Goal: Information Seeking & Learning: Learn about a topic

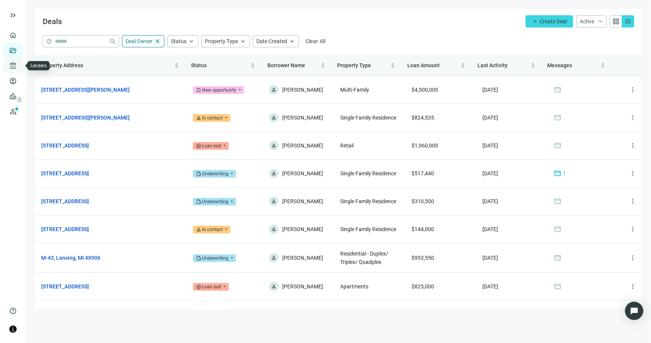
click at [19, 68] on link "Lenders" at bounding box center [29, 66] width 20 height 6
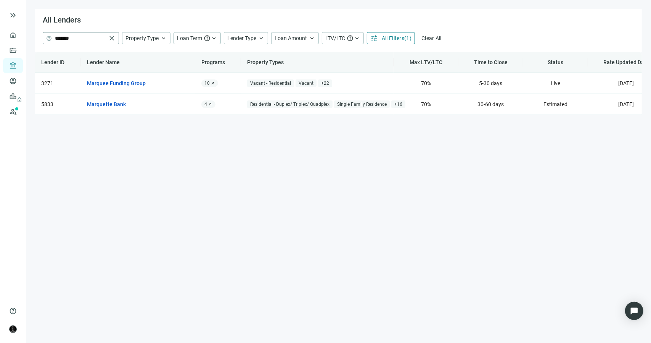
click at [111, 38] on span "close" at bounding box center [112, 38] width 8 height 8
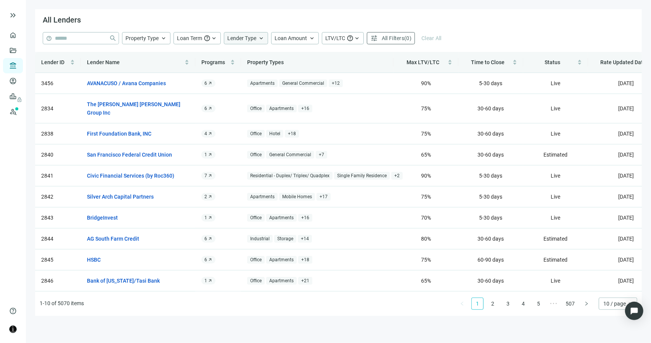
click at [239, 38] on span "Lender Type" at bounding box center [241, 38] width 29 height 6
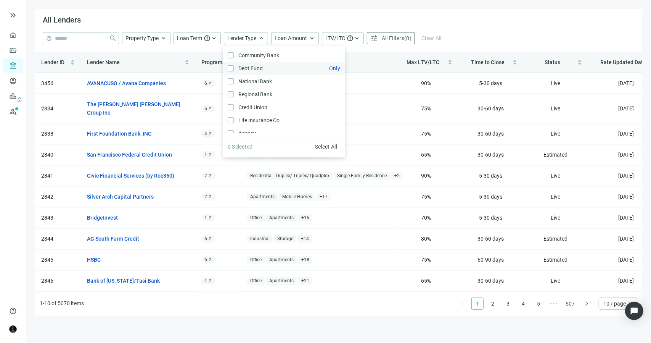
click at [246, 69] on span "Debt Fund Only" at bounding box center [250, 68] width 32 height 8
click at [329, 70] on span "Only" at bounding box center [334, 68] width 11 height 6
click at [472, 33] on div "help close Property Type keyboard_arrow_up Loan Term help keyboard_arrow_up Len…" at bounding box center [339, 38] width 592 height 12
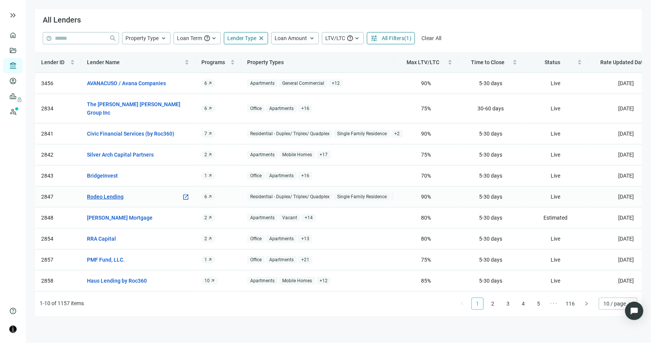
click at [99, 192] on link "Rodeo Lending" at bounding box center [105, 196] width 37 height 8
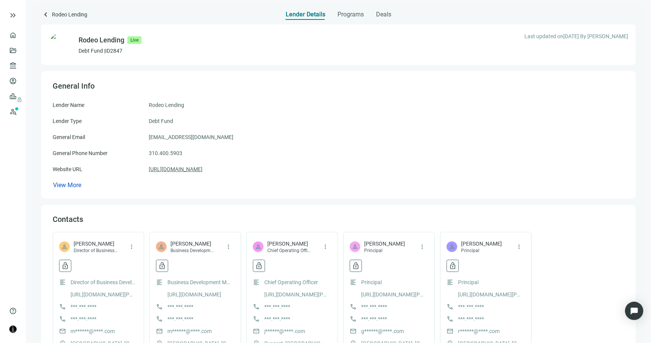
click at [165, 170] on link "[URL][DOMAIN_NAME]" at bounding box center [176, 169] width 54 height 8
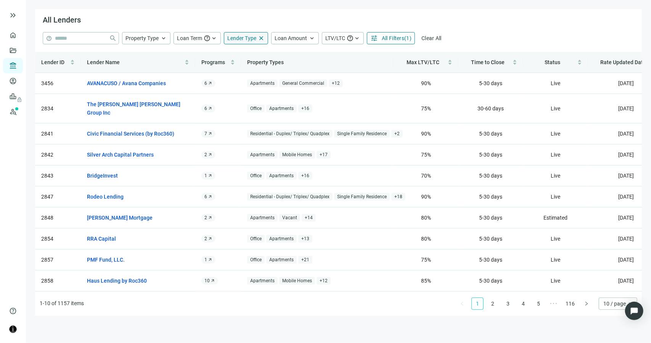
click at [230, 42] on div "Lender Type close" at bounding box center [246, 38] width 44 height 12
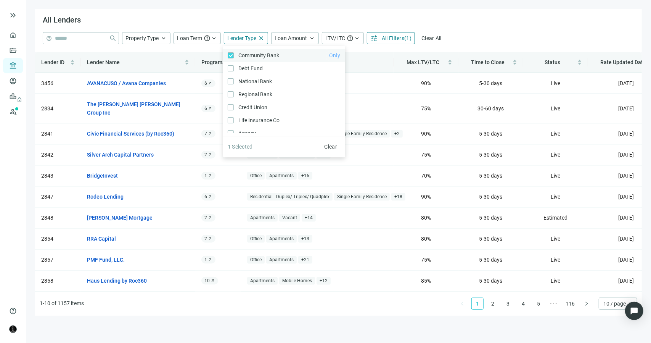
click at [329, 56] on span "Only" at bounding box center [334, 55] width 11 height 6
click at [456, 25] on div "All Lenders" at bounding box center [338, 20] width 607 height 23
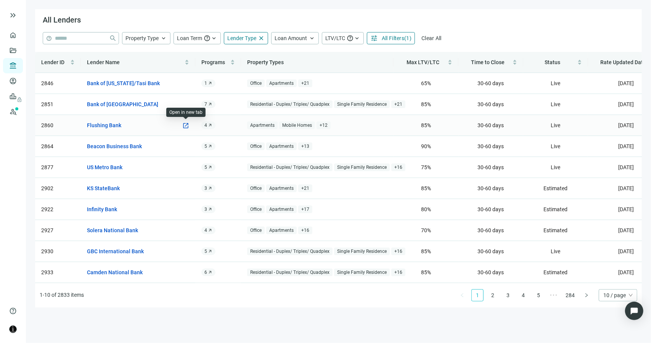
click at [187, 126] on span "open_in_new" at bounding box center [185, 125] width 7 height 7
click at [240, 40] on span "Lender Type" at bounding box center [241, 38] width 29 height 6
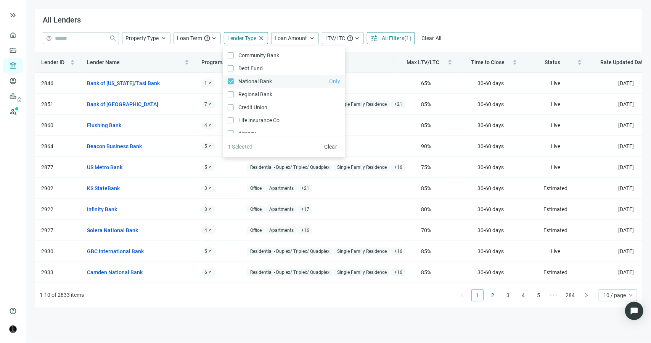
click at [329, 82] on span "Only" at bounding box center [334, 81] width 11 height 6
click at [482, 31] on div "All Lenders" at bounding box center [338, 20] width 607 height 23
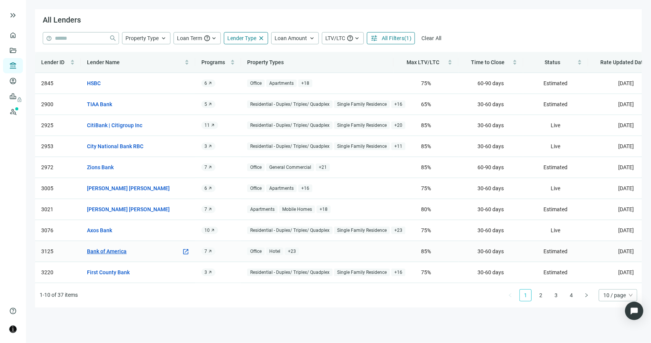
click at [122, 251] on link "Bank of America" at bounding box center [107, 251] width 40 height 8
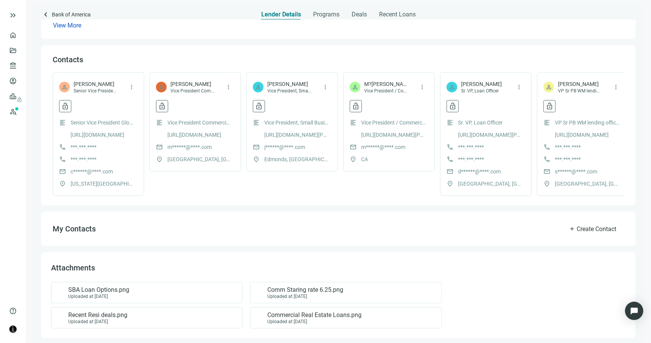
scroll to position [172, 0]
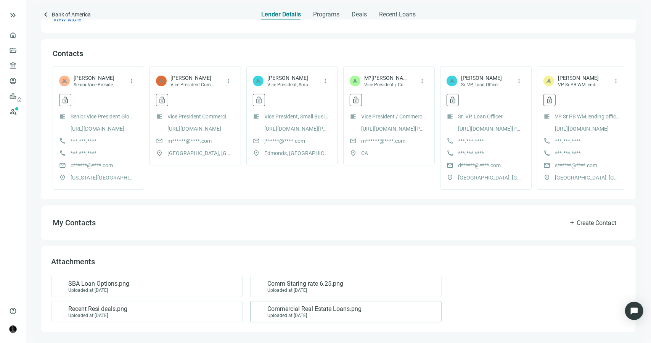
click at [302, 310] on span "Commercial Real Estate Loans.png" at bounding box center [314, 309] width 94 height 8
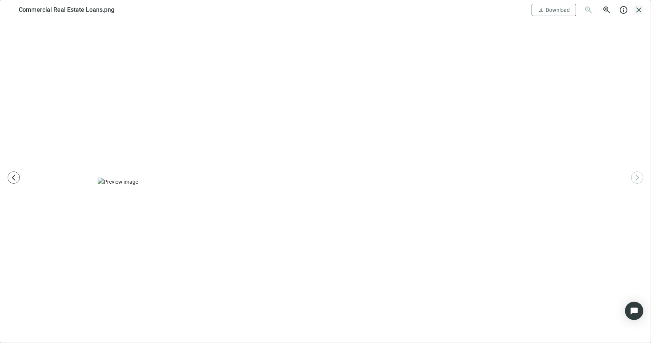
click at [638, 9] on span "close" at bounding box center [639, 9] width 9 height 9
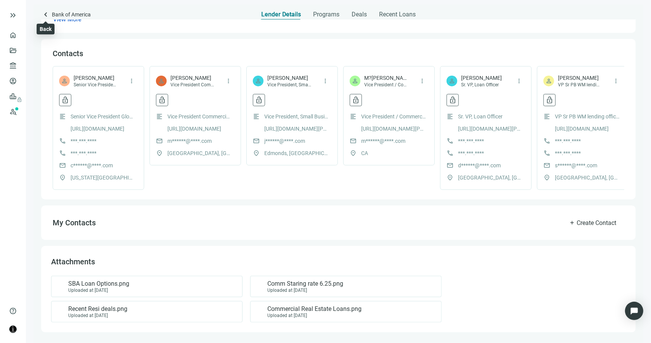
click at [46, 15] on span "keyboard_arrow_left" at bounding box center [45, 14] width 9 height 9
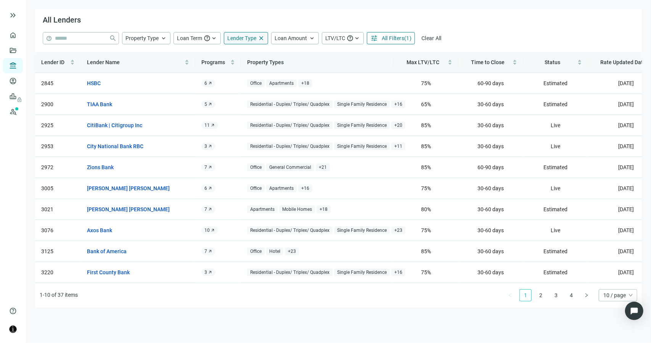
click at [237, 41] on span "Lender Type" at bounding box center [241, 38] width 29 height 6
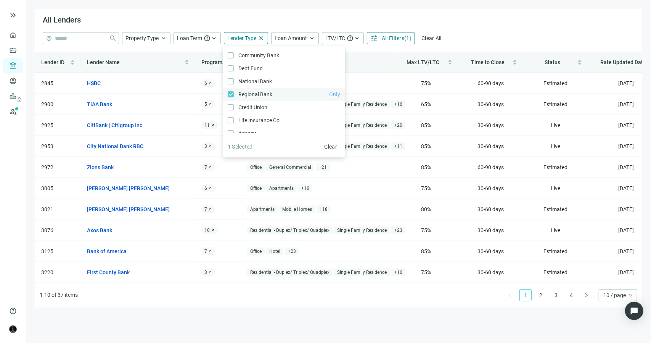
click at [329, 95] on span "Only" at bounding box center [334, 94] width 11 height 6
click at [261, 93] on span "Regional Bank Only" at bounding box center [255, 94] width 42 height 8
click at [227, 93] on label "Regional Bank Only" at bounding box center [284, 94] width 122 height 13
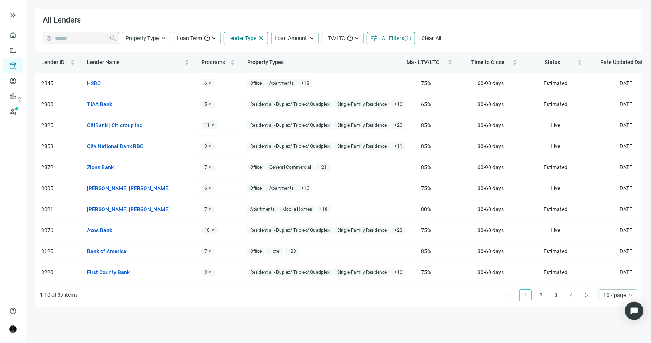
click at [461, 31] on div "All Lenders" at bounding box center [338, 20] width 607 height 23
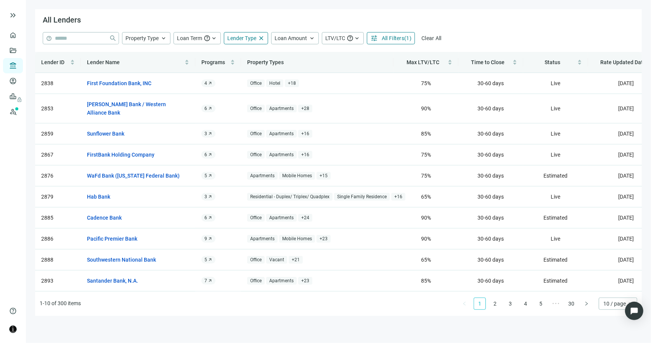
scroll to position [0, 4]
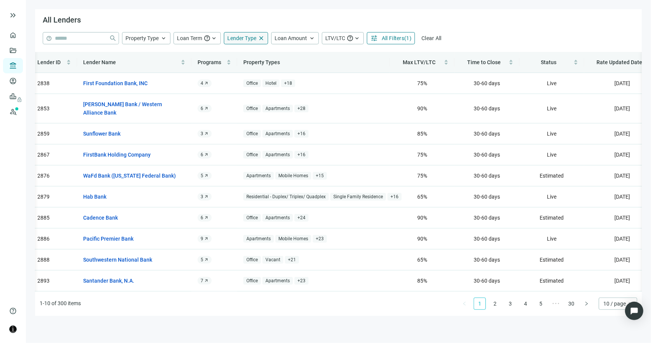
click at [238, 40] on span "Lender Type" at bounding box center [241, 38] width 29 height 6
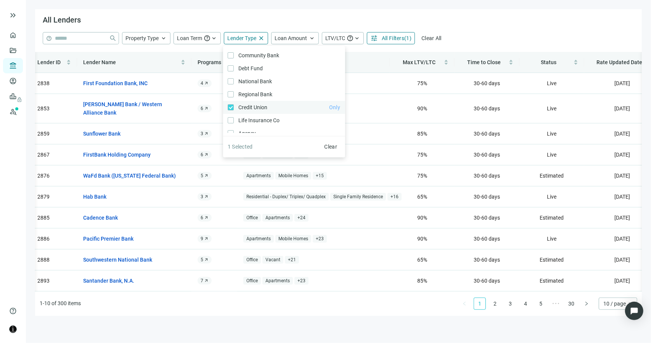
click at [329, 106] on span "Only" at bounding box center [334, 107] width 11 height 6
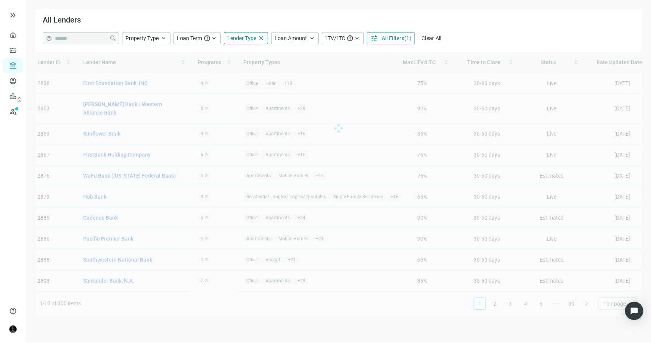
click at [493, 35] on div "help close Property Type keyboard_arrow_up Loan Term help keyboard_arrow_up Len…" at bounding box center [339, 38] width 592 height 12
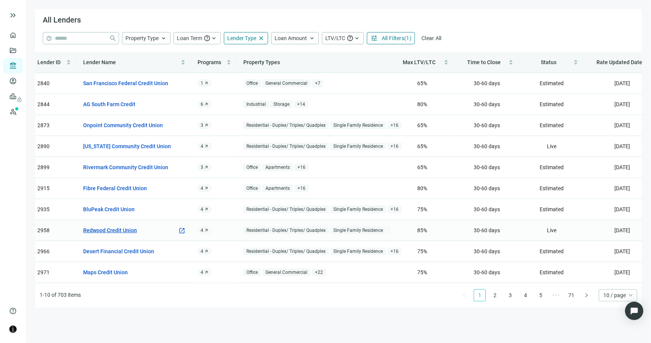
click at [116, 229] on link "Redwood Credit Union" at bounding box center [110, 230] width 54 height 8
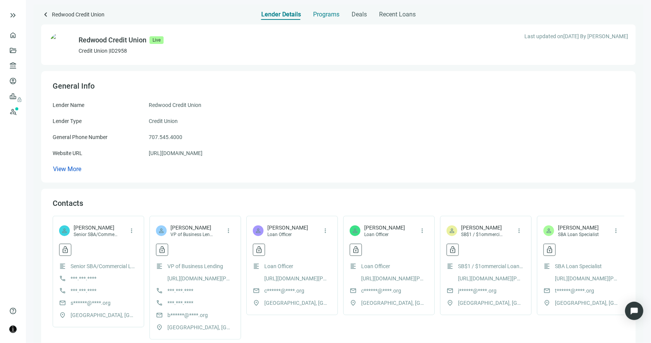
click at [325, 16] on span "Programs" at bounding box center [326, 15] width 26 height 8
click at [19, 65] on link "Lenders" at bounding box center [29, 66] width 20 height 6
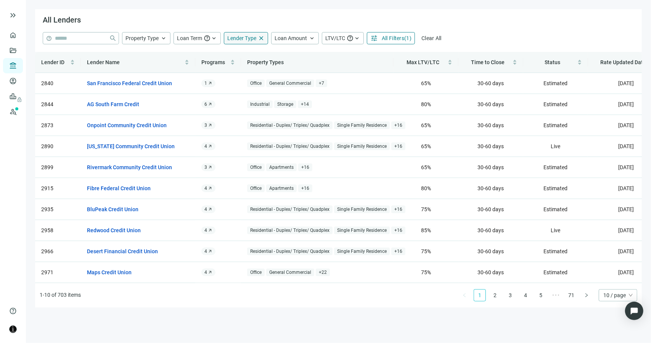
click at [243, 37] on span "Lender Type" at bounding box center [241, 38] width 29 height 6
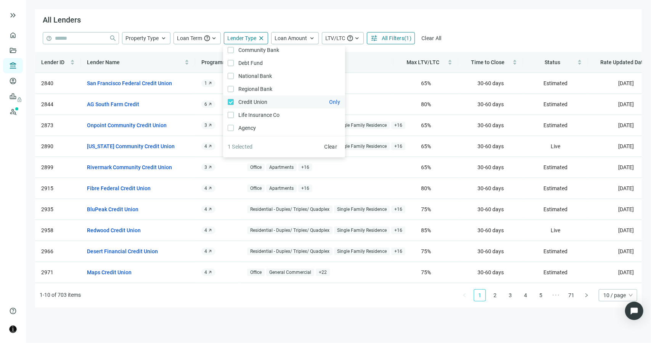
scroll to position [11, 0]
click at [329, 108] on span "Only" at bounding box center [334, 109] width 11 height 6
click at [371, 61] on th "Property Types" at bounding box center [317, 62] width 153 height 21
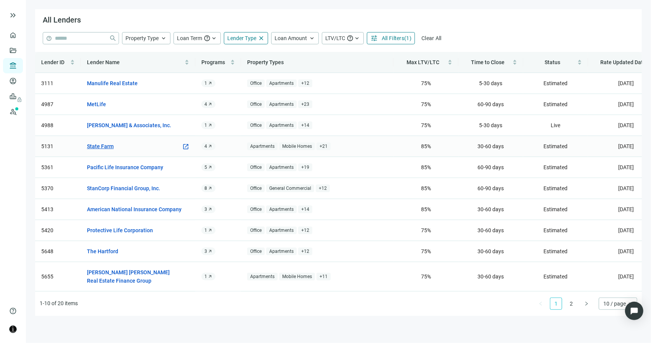
click at [106, 145] on link "State Farm" at bounding box center [100, 146] width 27 height 8
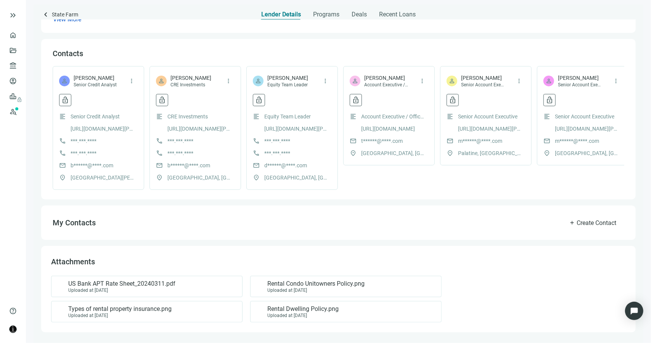
scroll to position [156, 0]
click at [318, 16] on span "Programs" at bounding box center [326, 15] width 26 height 8
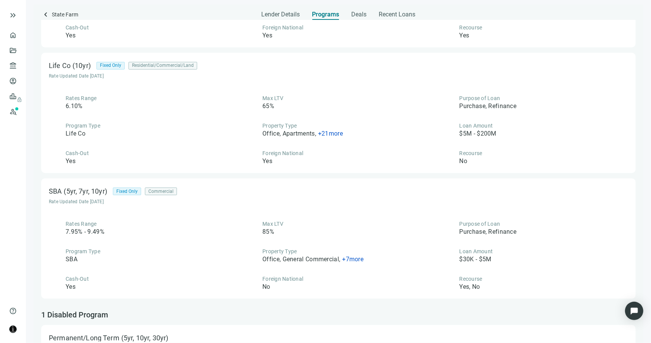
scroll to position [260, 0]
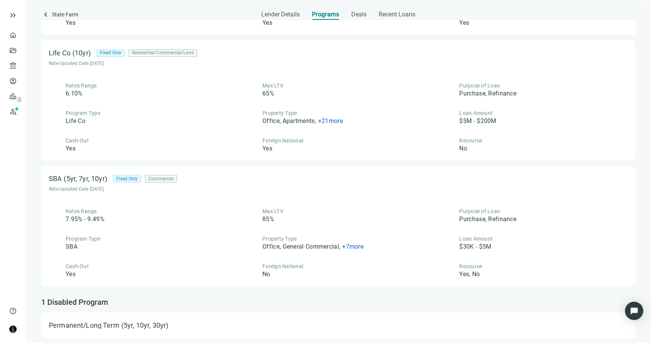
click at [335, 120] on span "+ 21 more" at bounding box center [330, 120] width 25 height 7
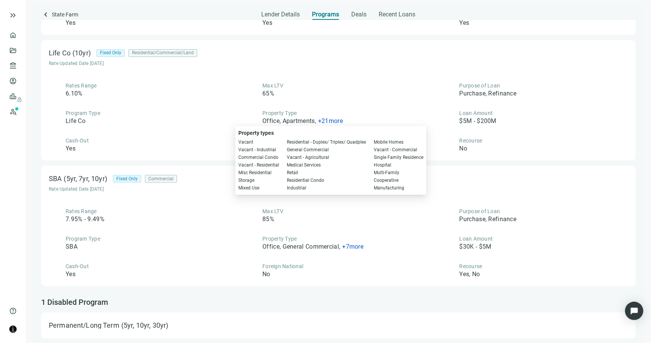
click at [185, 106] on div "Rates Range 6.10% Max LTV 65% Purpose of Loan Purchase, Refinance Program Type …" at bounding box center [339, 117] width 580 height 71
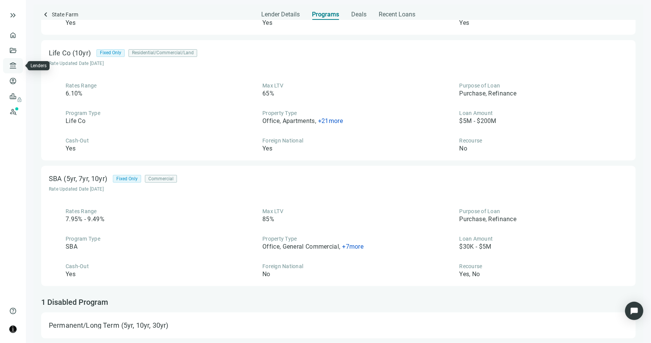
click at [19, 66] on link "Lenders" at bounding box center [29, 66] width 20 height 6
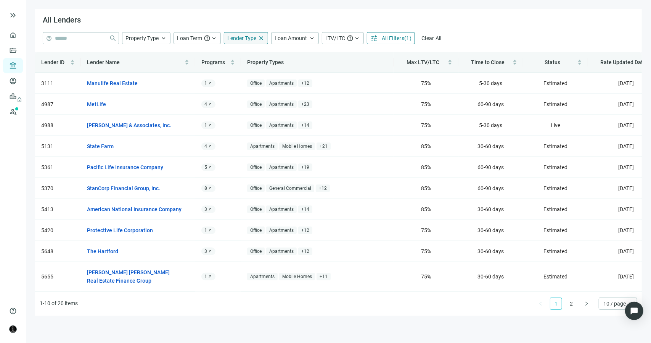
click at [236, 36] on span "Lender Type" at bounding box center [241, 38] width 29 height 6
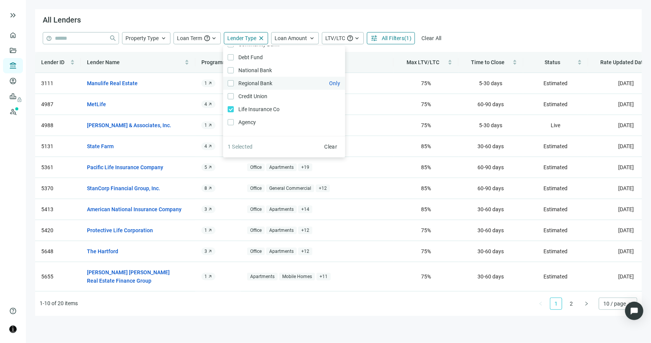
scroll to position [11, 0]
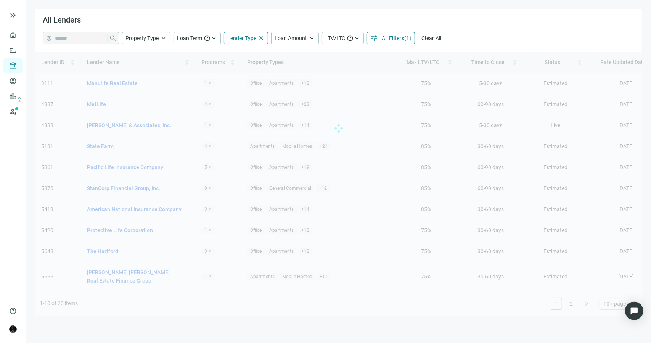
click at [382, 56] on div "Lender ID Lender Name Programs Property Types Max LTV/LTC Time to Close Status …" at bounding box center [338, 184] width 607 height 264
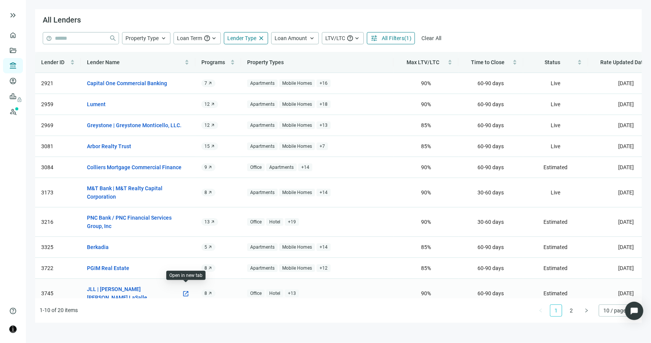
click at [185, 290] on span "open_in_new" at bounding box center [185, 293] width 7 height 7
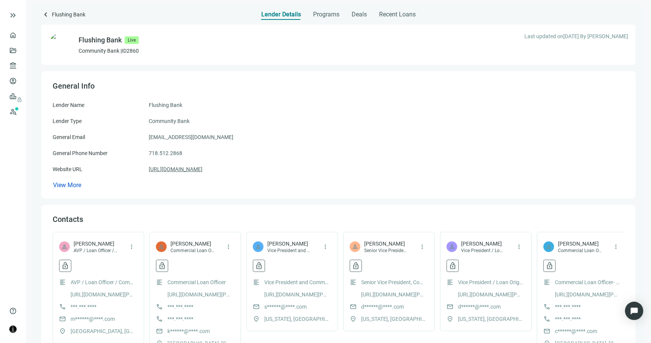
click at [192, 171] on link "https://flushingbank.com" at bounding box center [176, 169] width 54 height 8
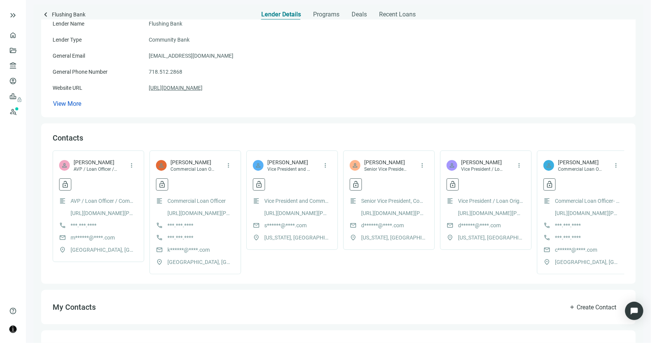
scroll to position [222, 0]
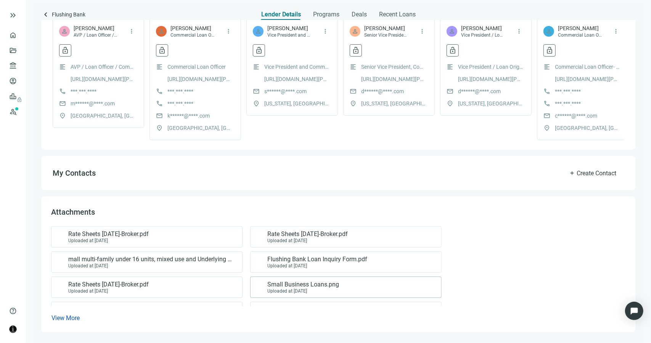
click at [290, 291] on div "Uploaded at 04.04.2024" at bounding box center [303, 290] width 72 height 5
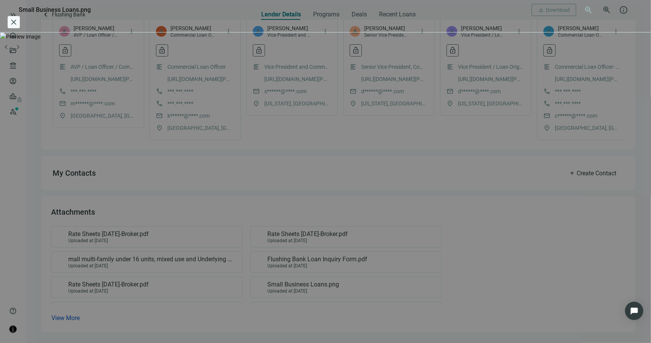
click at [18, 18] on span "close" at bounding box center [13, 22] width 9 height 9
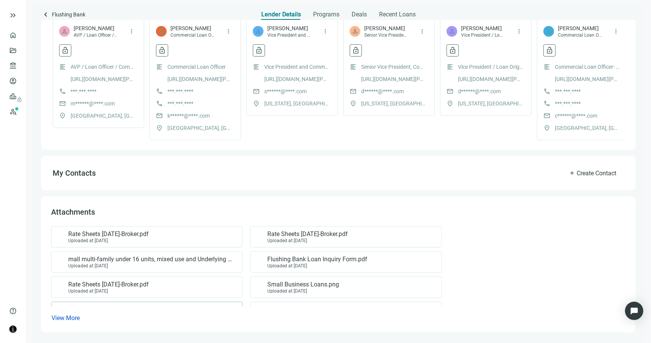
drag, startPoint x: 74, startPoint y: 319, endPoint x: 78, endPoint y: 315, distance: 5.4
click at [74, 319] on span "View More" at bounding box center [66, 317] width 28 height 7
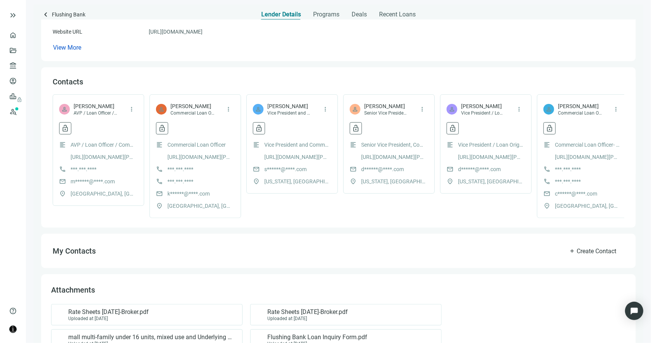
scroll to position [0, 0]
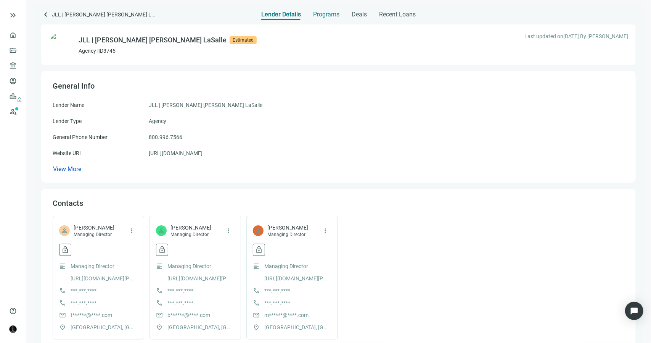
click at [324, 16] on span "Programs" at bounding box center [326, 15] width 26 height 8
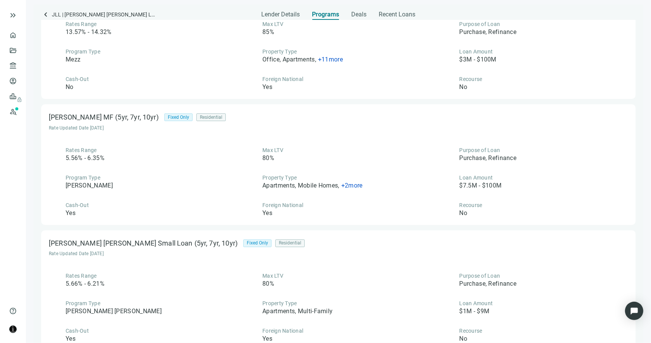
scroll to position [69, 0]
click at [289, 13] on span "Lender Details" at bounding box center [281, 15] width 39 height 8
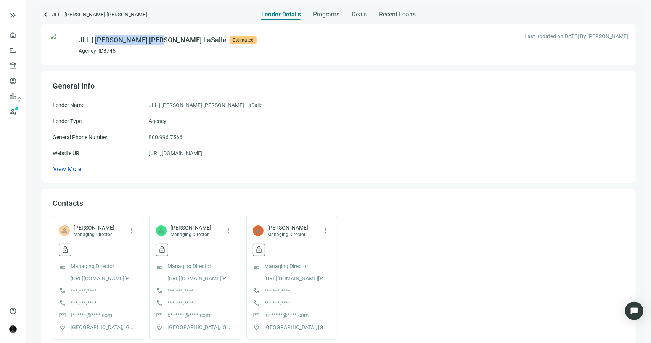
drag, startPoint x: 153, startPoint y: 38, endPoint x: 96, endPoint y: 43, distance: 57.5
click at [96, 43] on div "JLL | [PERSON_NAME] [PERSON_NAME] LaSalle" at bounding box center [153, 40] width 148 height 11
click at [328, 14] on span "Programs" at bounding box center [326, 15] width 26 height 8
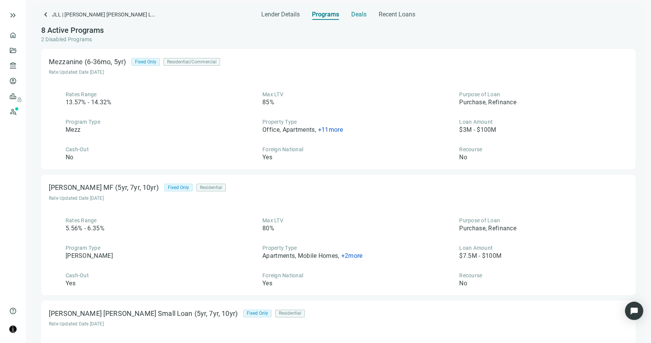
click at [358, 11] on span "Deals" at bounding box center [359, 15] width 15 height 8
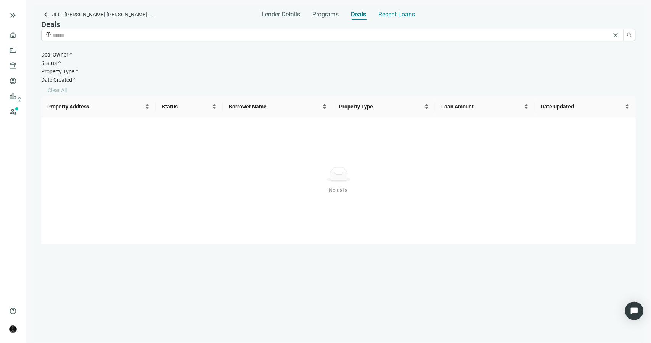
click at [383, 15] on span "Recent Loans" at bounding box center [397, 15] width 37 height 8
